Goal: Task Accomplishment & Management: Use online tool/utility

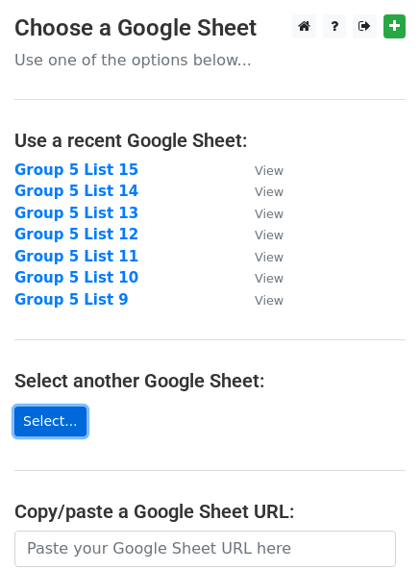
click at [31, 427] on link "Select..." at bounding box center [50, 421] width 72 height 30
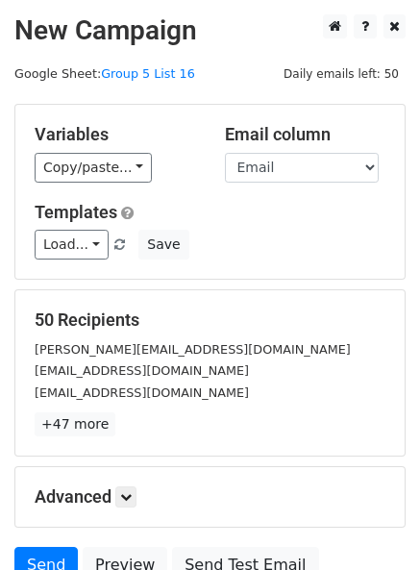
scroll to position [177, 0]
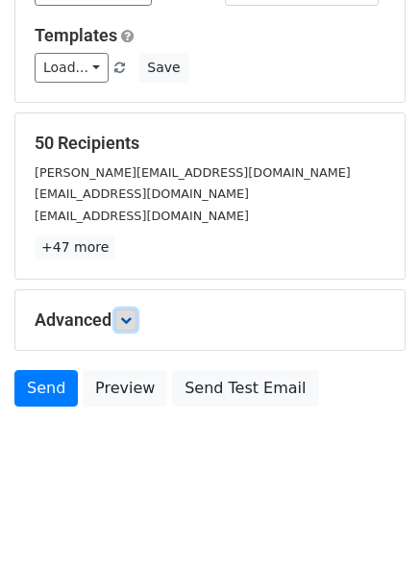
click at [129, 319] on icon at bounding box center [126, 320] width 12 height 12
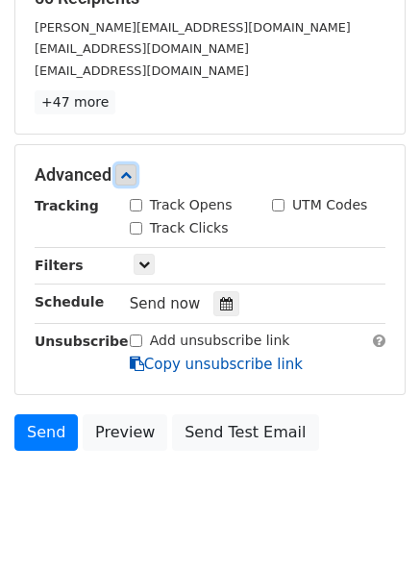
scroll to position [365, 0]
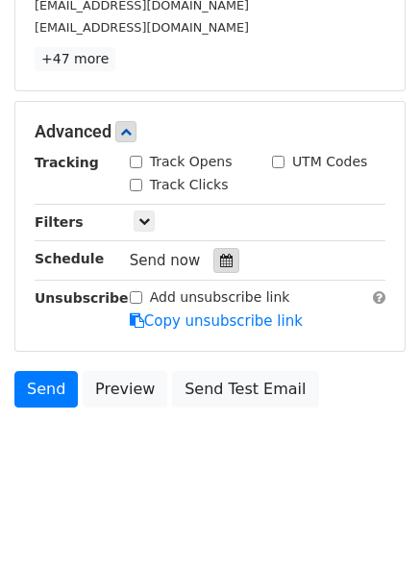
click at [223, 258] on icon at bounding box center [226, 260] width 12 height 13
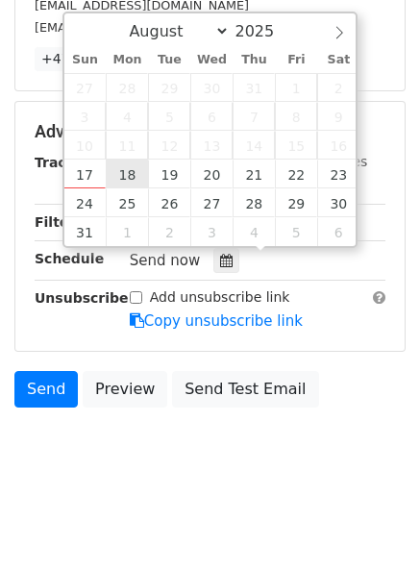
type input "2025-08-18 12:00"
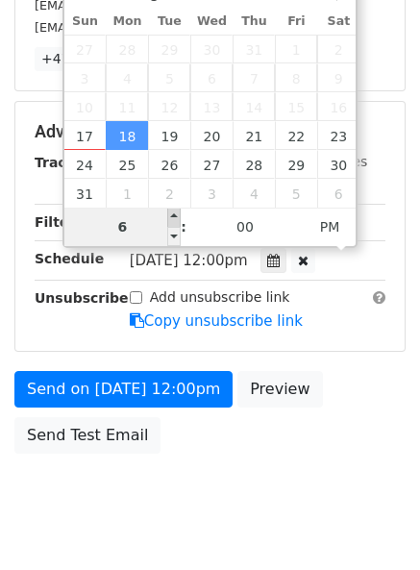
type input "06"
click at [170, 212] on span at bounding box center [173, 217] width 13 height 19
type input "2025-08-18 18:00"
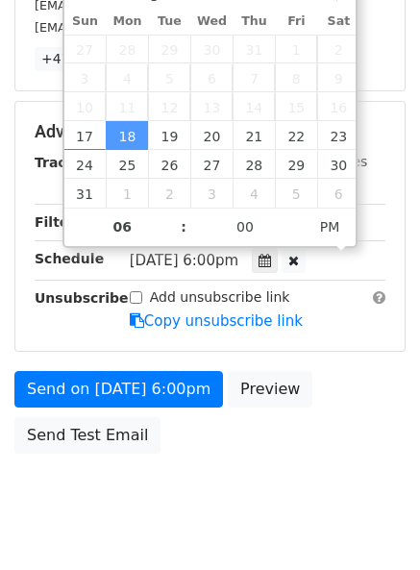
click at [403, 438] on div "Send on Aug 18 at 6:00pm Preview Send Test Email" at bounding box center [210, 417] width 420 height 92
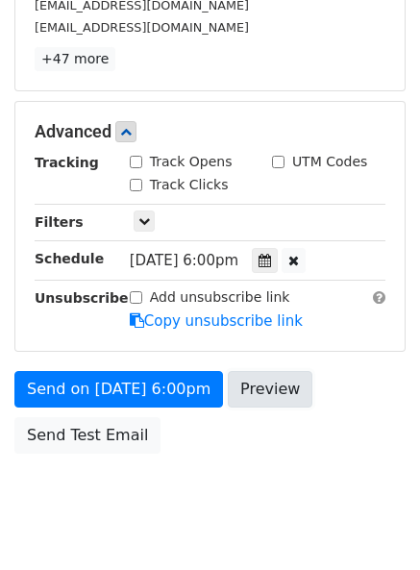
click at [263, 385] on link "Preview" at bounding box center [270, 389] width 85 height 37
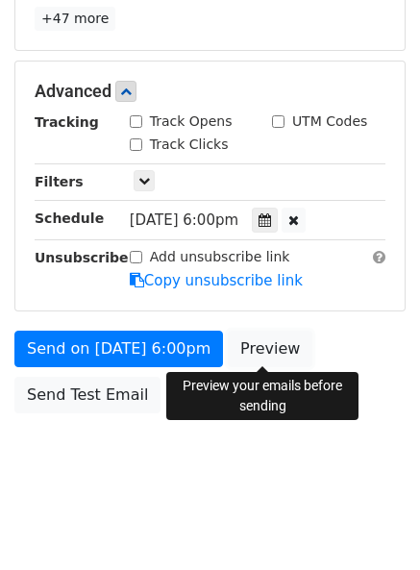
scroll to position [411, 0]
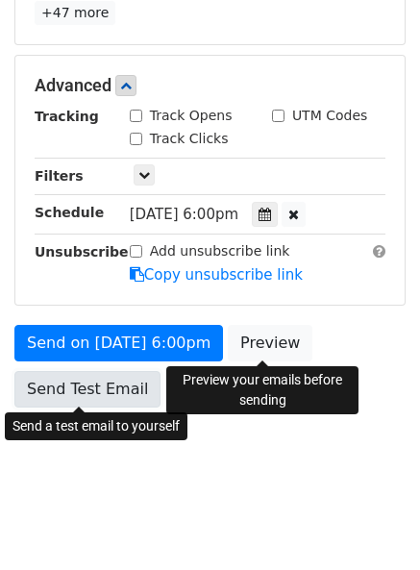
click at [86, 389] on link "Send Test Email" at bounding box center [87, 389] width 146 height 37
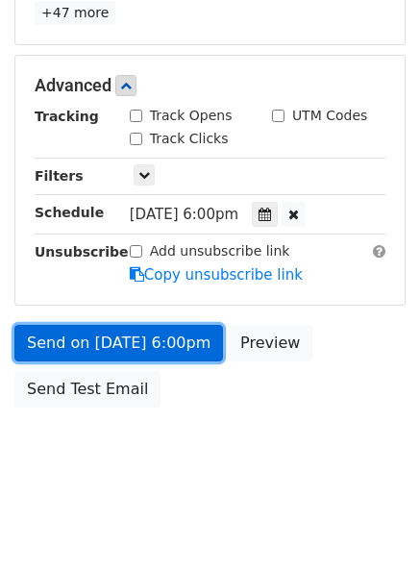
click at [86, 344] on link "Send on Aug 18 at 6:00pm" at bounding box center [118, 343] width 208 height 37
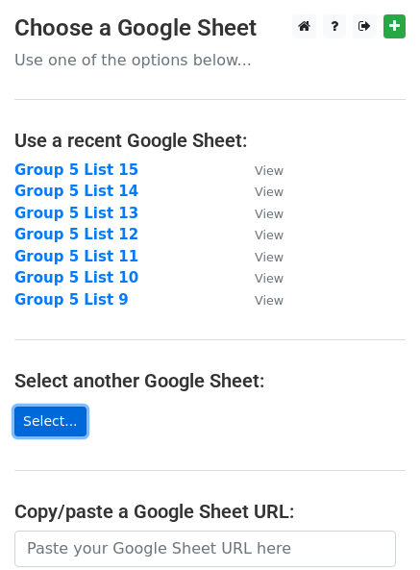
click at [38, 422] on link "Select..." at bounding box center [50, 421] width 72 height 30
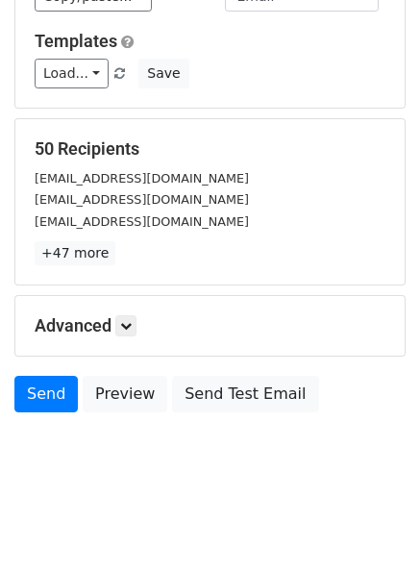
scroll to position [177, 0]
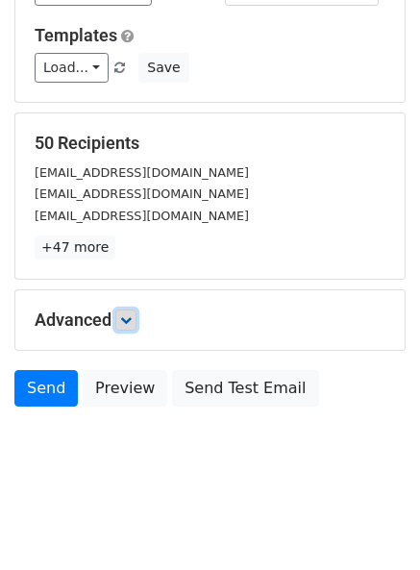
click at [128, 319] on icon at bounding box center [126, 320] width 12 height 12
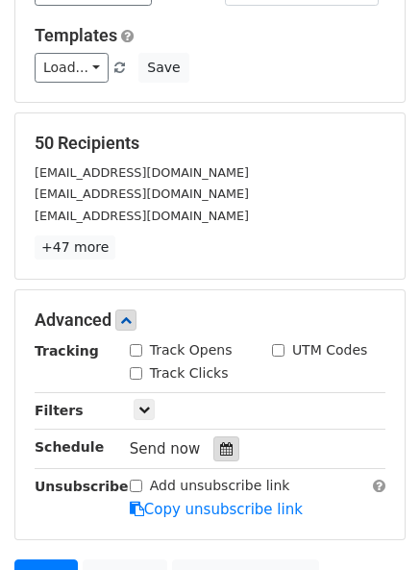
click at [220, 449] on icon at bounding box center [226, 448] width 12 height 13
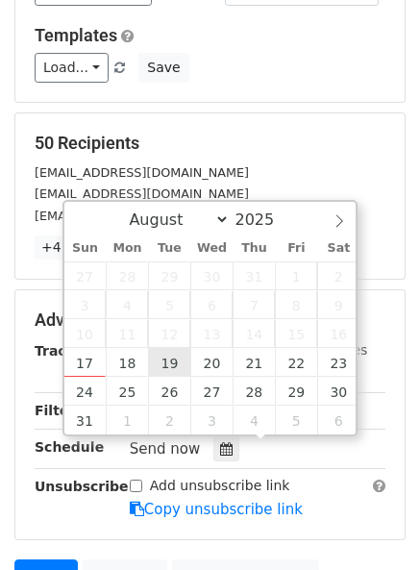
type input "2025-08-19 12:00"
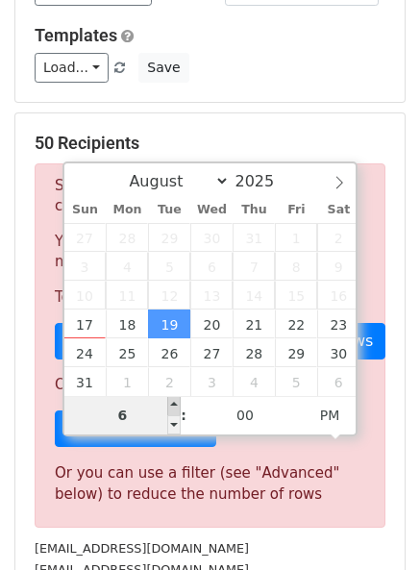
type input "06"
type input "2025-08-19 18:00"
click at [172, 408] on span at bounding box center [173, 405] width 13 height 19
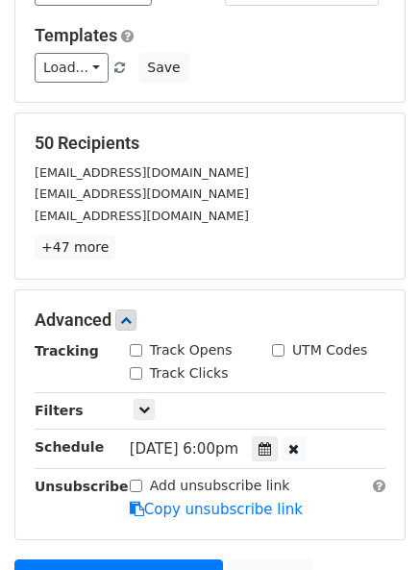
scroll to position [411, 0]
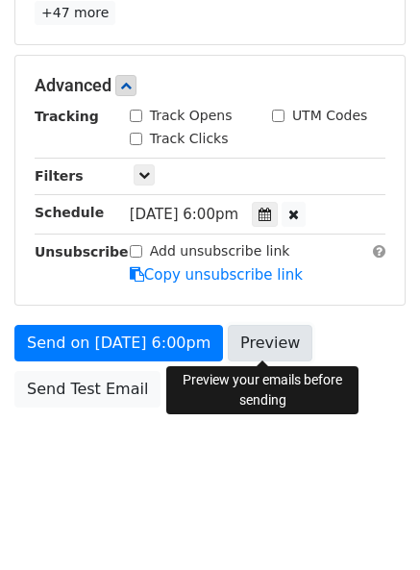
click at [250, 341] on link "Preview" at bounding box center [270, 343] width 85 height 37
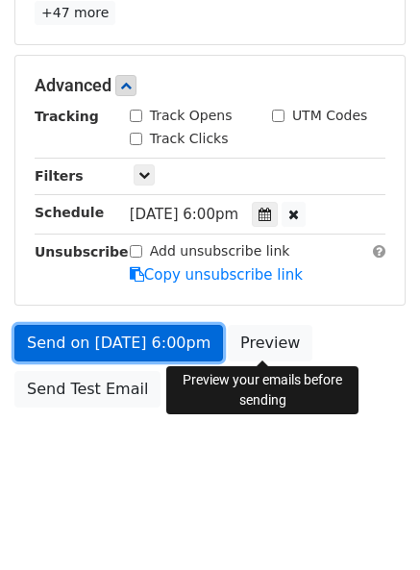
click at [72, 347] on link "Send on Aug 19 at 6:00pm" at bounding box center [118, 343] width 208 height 37
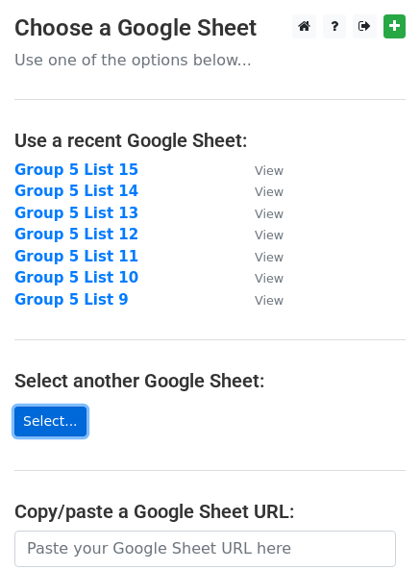
click at [46, 420] on link "Select..." at bounding box center [50, 421] width 72 height 30
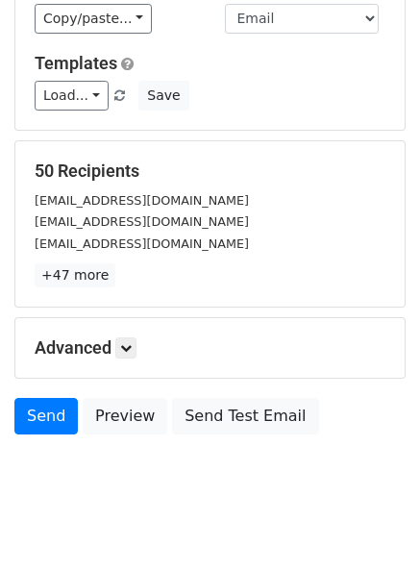
scroll to position [177, 0]
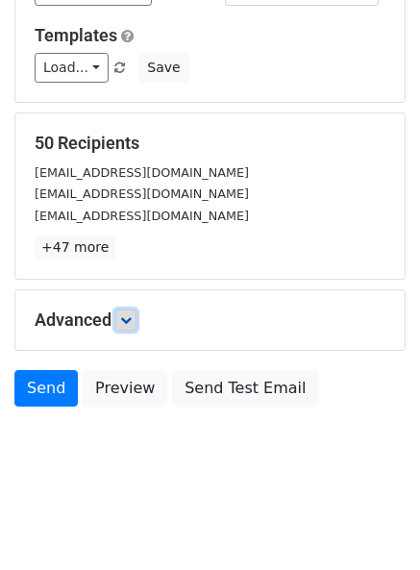
click at [129, 323] on icon at bounding box center [126, 320] width 12 height 12
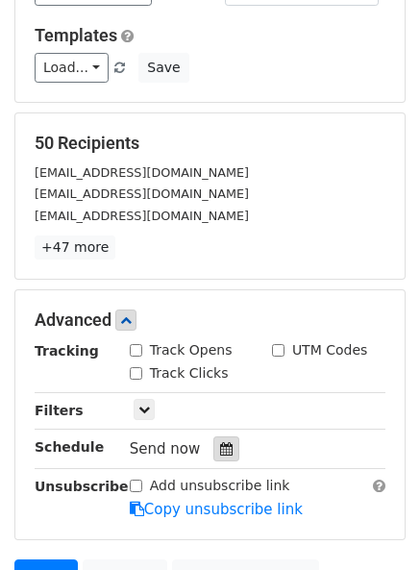
click at [220, 445] on icon at bounding box center [226, 448] width 12 height 13
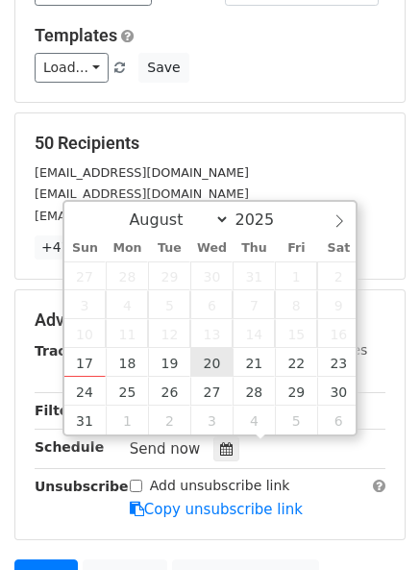
type input "2025-08-20 12:00"
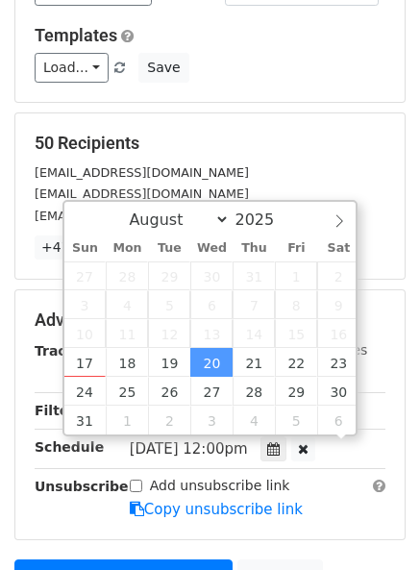
scroll to position [1, 0]
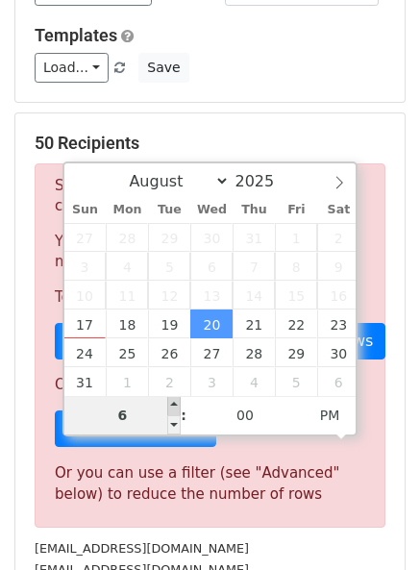
type input "06"
type input "2025-08-20 18:00"
click at [172, 403] on span at bounding box center [173, 405] width 13 height 19
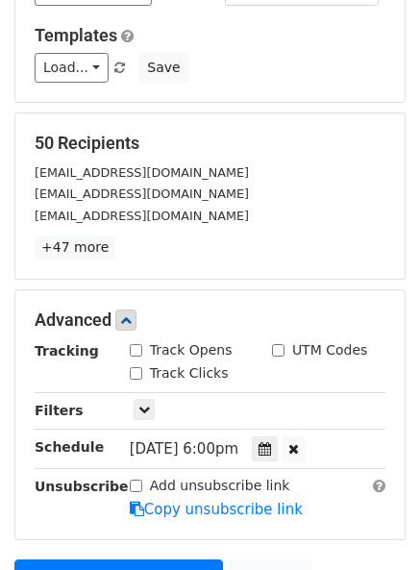
scroll to position [411, 0]
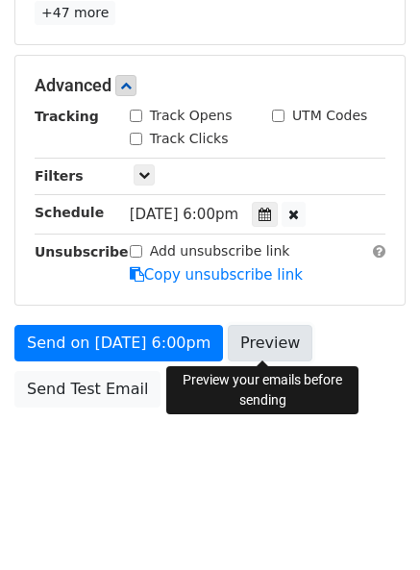
click at [257, 349] on link "Preview" at bounding box center [270, 343] width 85 height 37
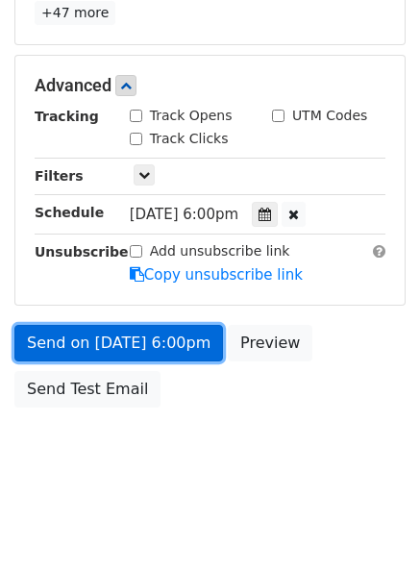
click at [100, 339] on link "Send on Aug 20 at 6:00pm" at bounding box center [118, 343] width 208 height 37
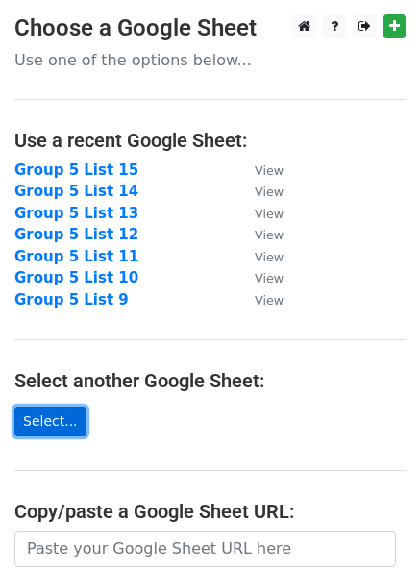
click at [30, 420] on link "Select..." at bounding box center [50, 421] width 72 height 30
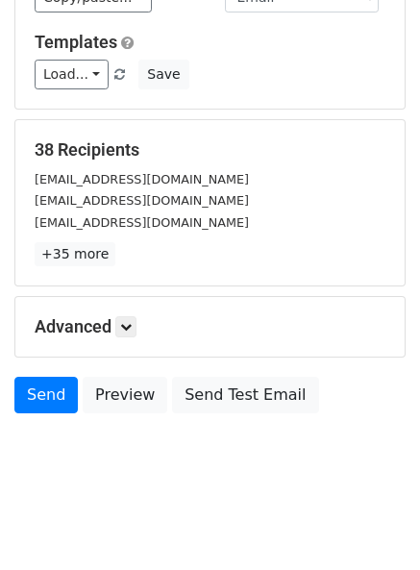
scroll to position [177, 0]
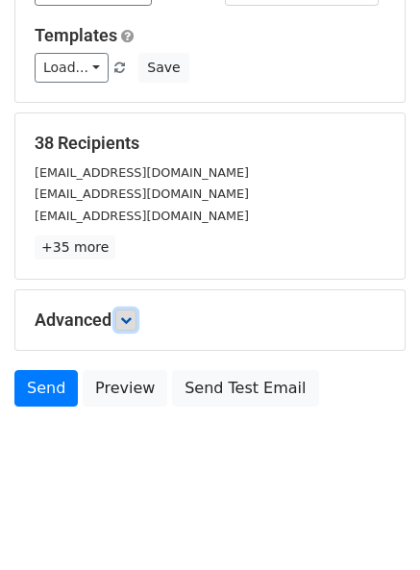
click at [128, 323] on icon at bounding box center [126, 320] width 12 height 12
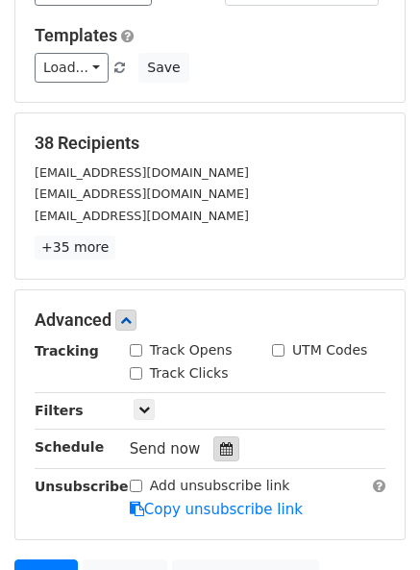
click at [220, 455] on icon at bounding box center [226, 448] width 12 height 13
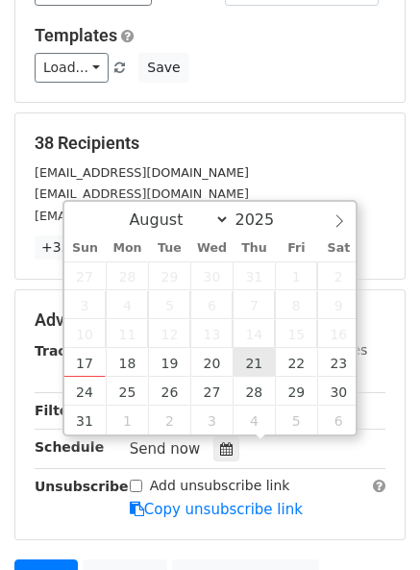
type input "[DATE] 12:00"
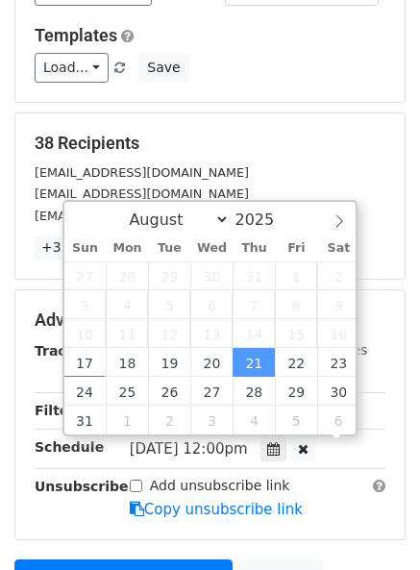
scroll to position [1, 0]
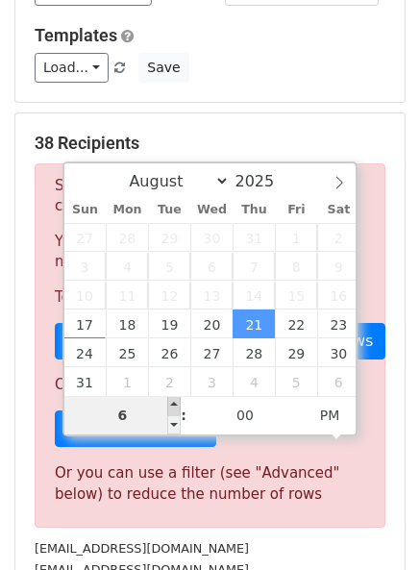
type input "06"
type input "[DATE] 18:00"
click at [173, 406] on span at bounding box center [173, 405] width 13 height 19
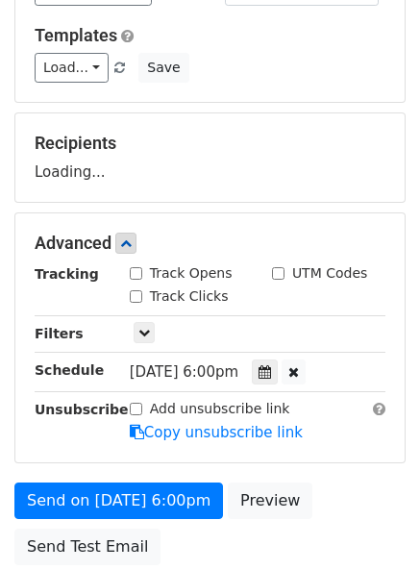
click at [408, 451] on main "New Campaign Daily emails left: 50 Google Sheet: Group 5 List 19 Variables Copy…" at bounding box center [210, 206] width 420 height 737
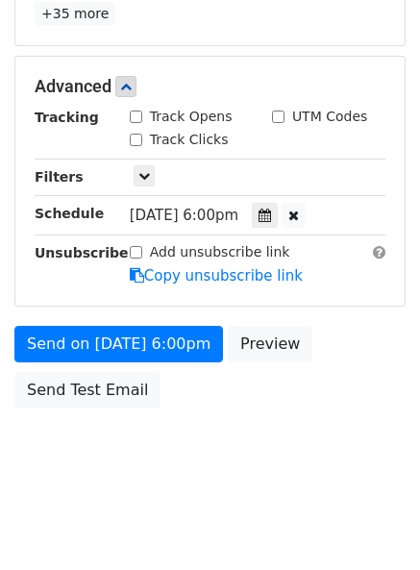
scroll to position [411, 0]
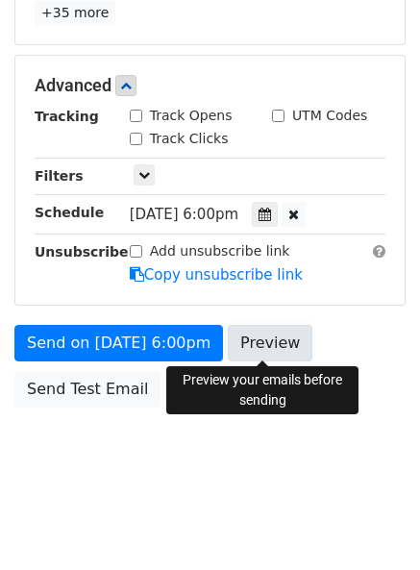
click at [246, 352] on link "Preview" at bounding box center [270, 343] width 85 height 37
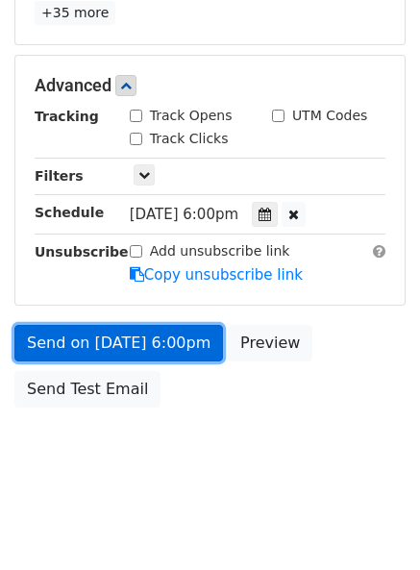
click at [67, 342] on link "Send on [DATE] 6:00pm" at bounding box center [118, 343] width 208 height 37
